Goal: Task Accomplishment & Management: Manage account settings

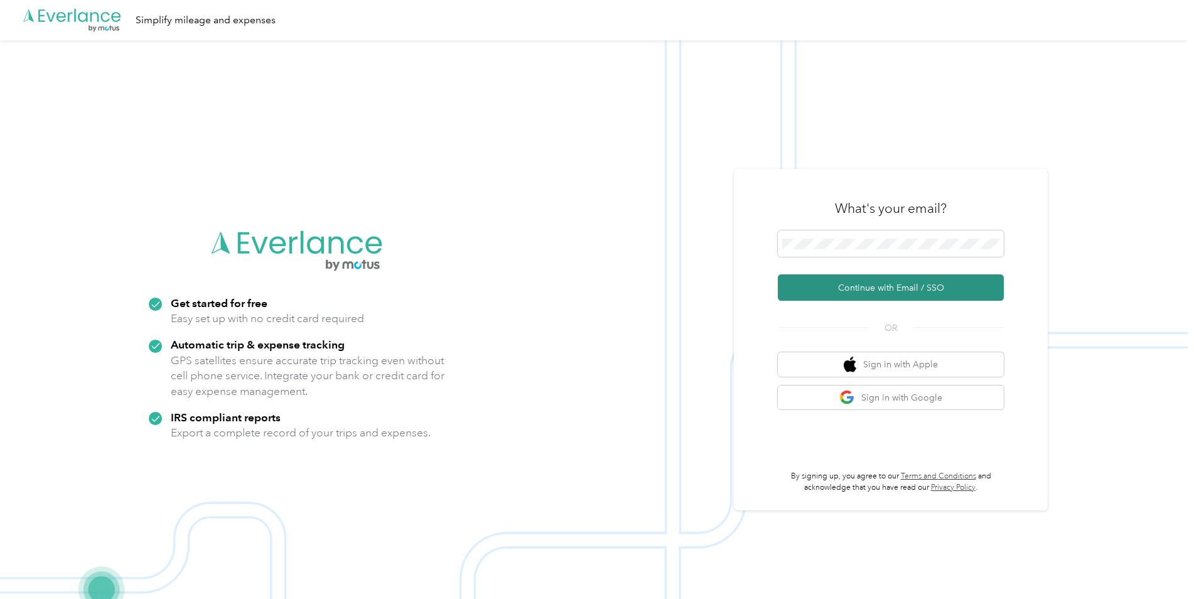
click at [920, 288] on button "Continue with Email / SSO" at bounding box center [891, 287] width 226 height 26
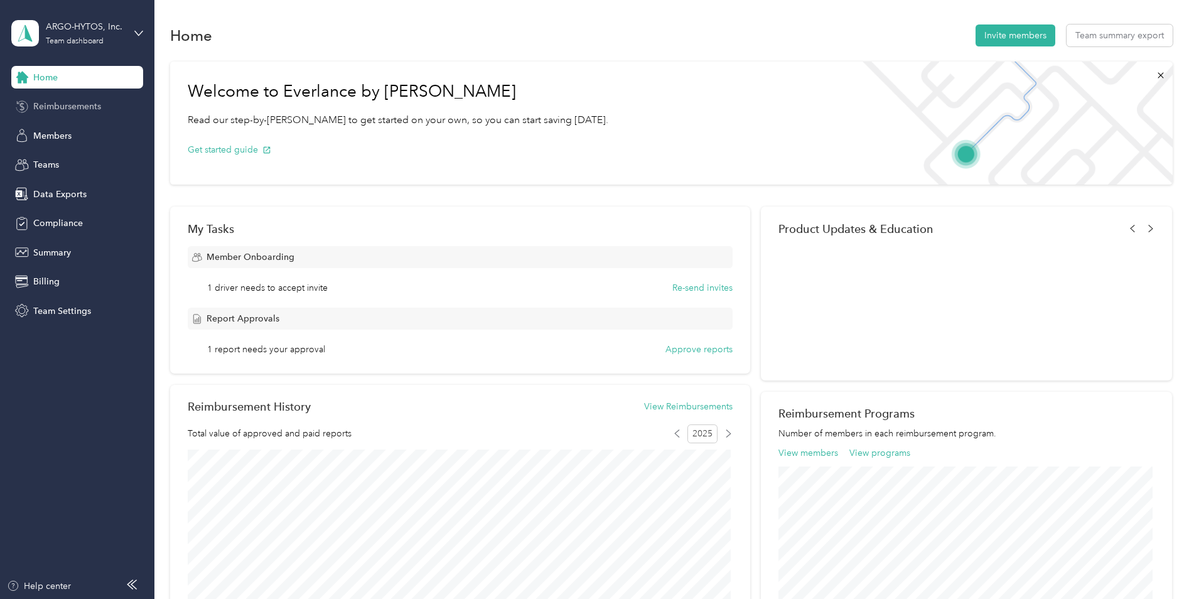
click at [102, 104] on div "Reimbursements" at bounding box center [77, 106] width 132 height 23
